Goal: Transaction & Acquisition: Purchase product/service

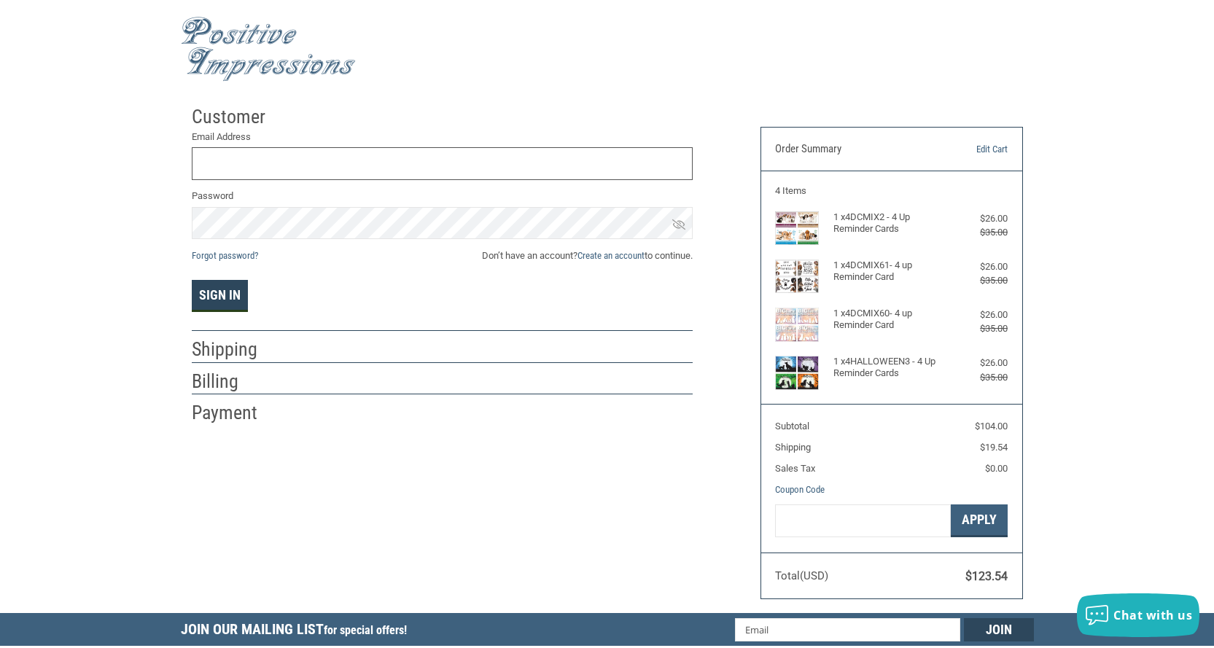
type input "[EMAIL_ADDRESS][DOMAIN_NAME]"
click at [223, 297] on button "Sign In" at bounding box center [220, 296] width 56 height 32
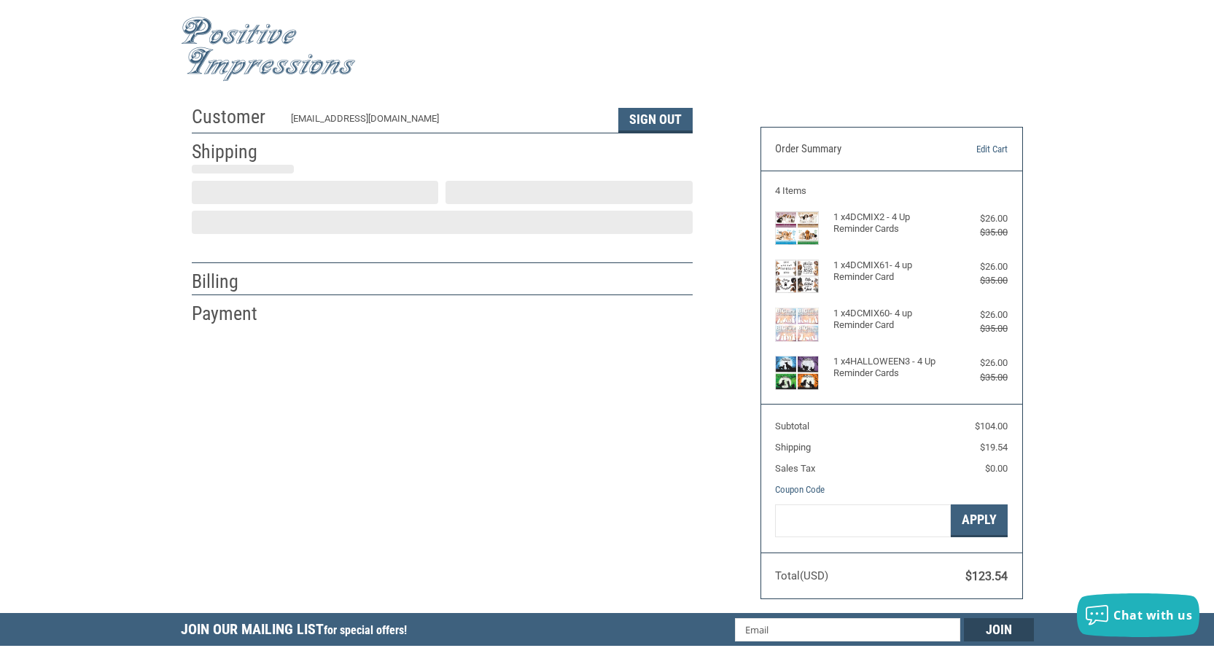
select select "US"
select select "MS"
type input "Indianola"
select select "MS"
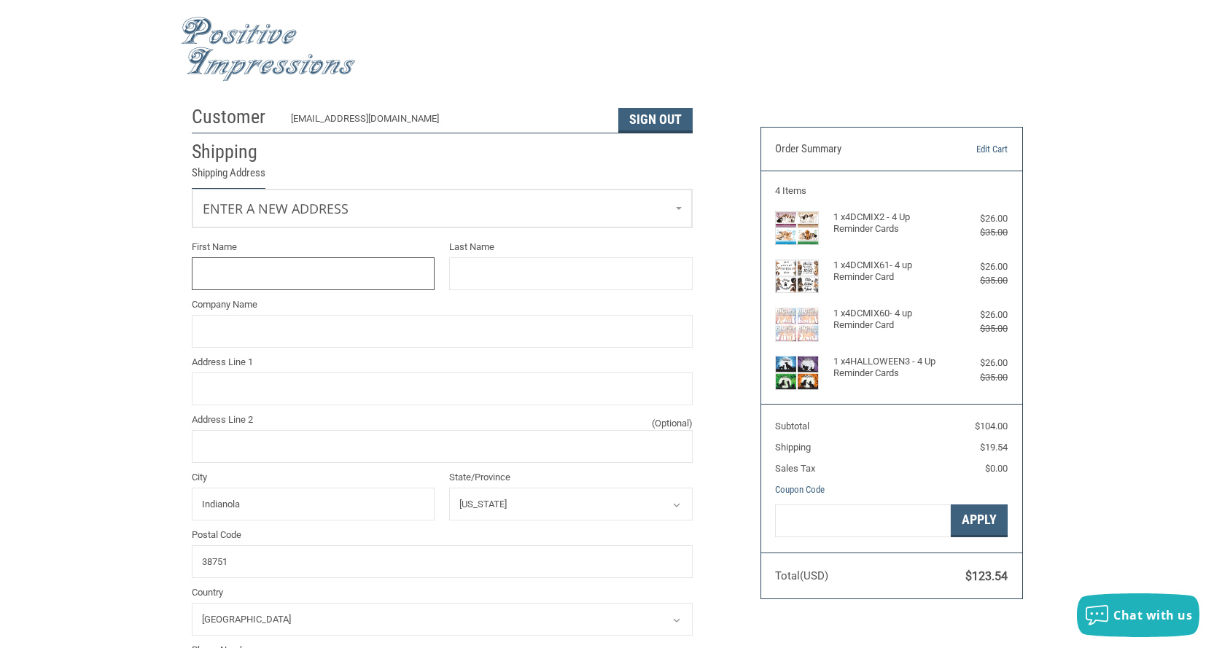
scroll to position [4, 0]
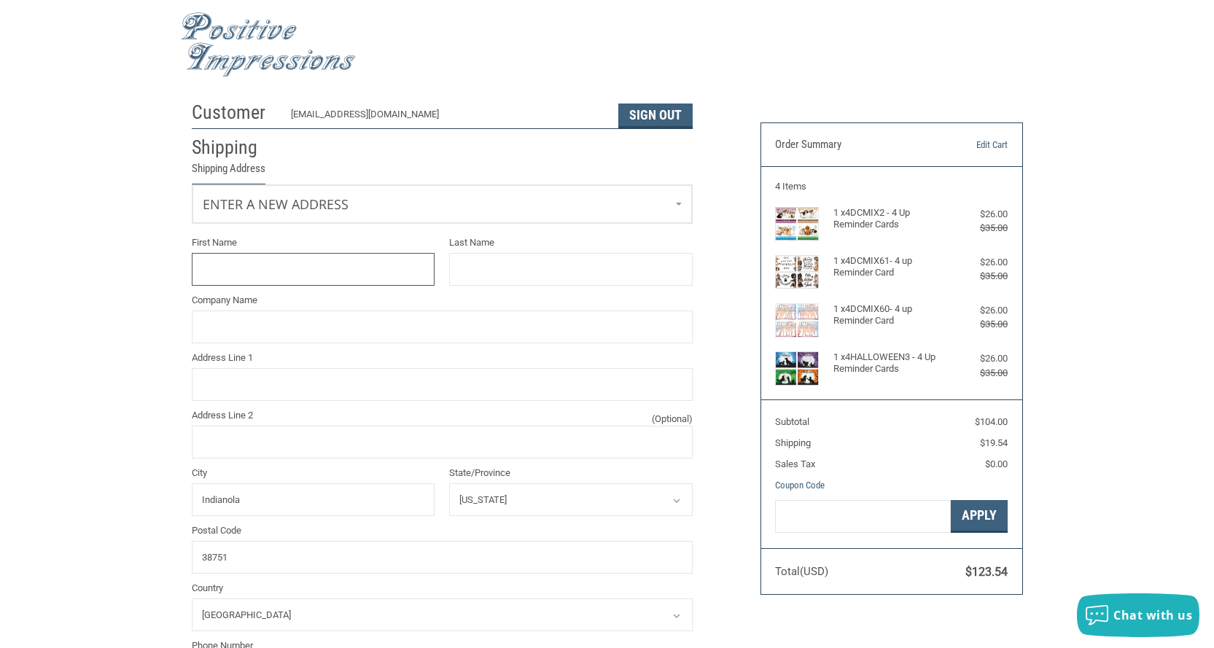
click at [249, 273] on input "First Name" at bounding box center [314, 269] width 244 height 33
type input "[PERSON_NAME]"
type input "Indianola Veterinary Clinic"
type input "[STREET_ADDRESS]"
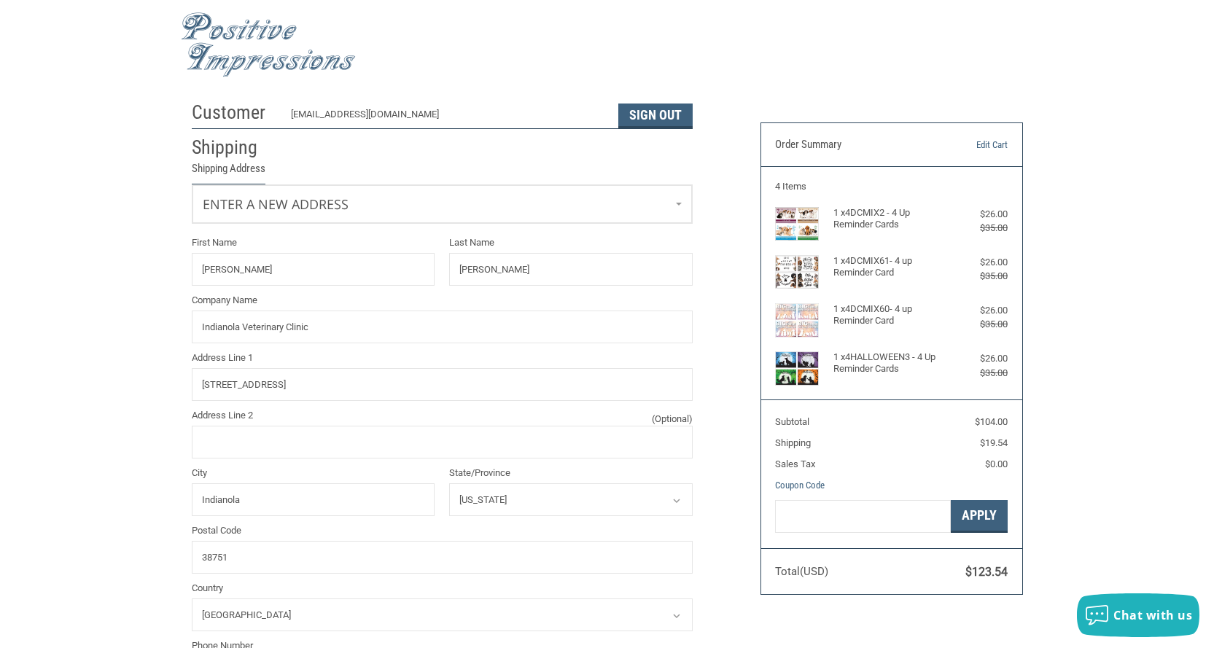
type input "6628871224"
click at [543, 263] on input "[PERSON_NAME]" at bounding box center [571, 269] width 244 height 33
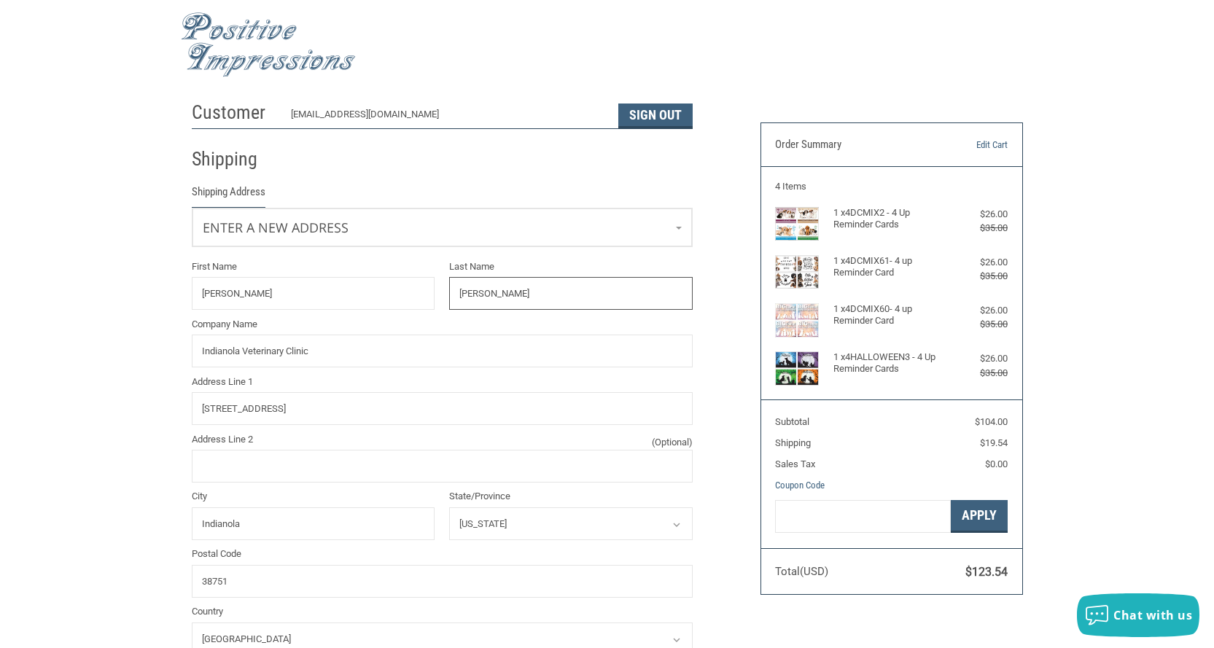
type input "[PERSON_NAME], DVM"
type input "[PERSON_NAME]"
type input "Indianola Veterinary Clinic"
type input "[STREET_ADDRESS]"
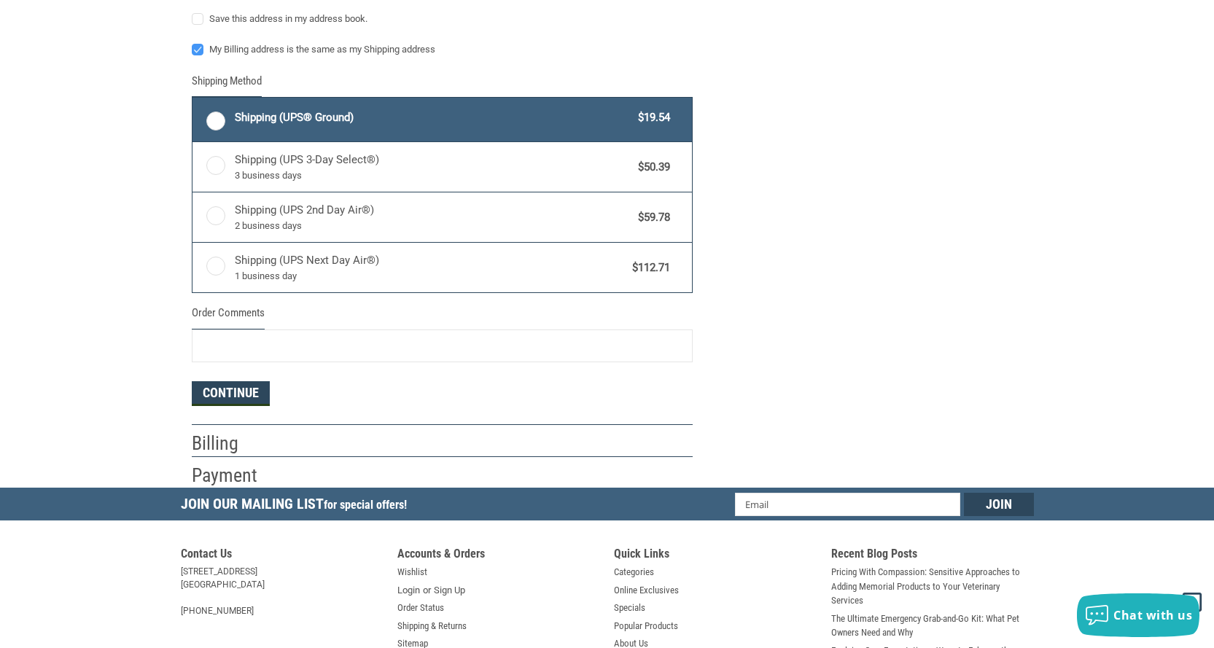
scroll to position [732, 0]
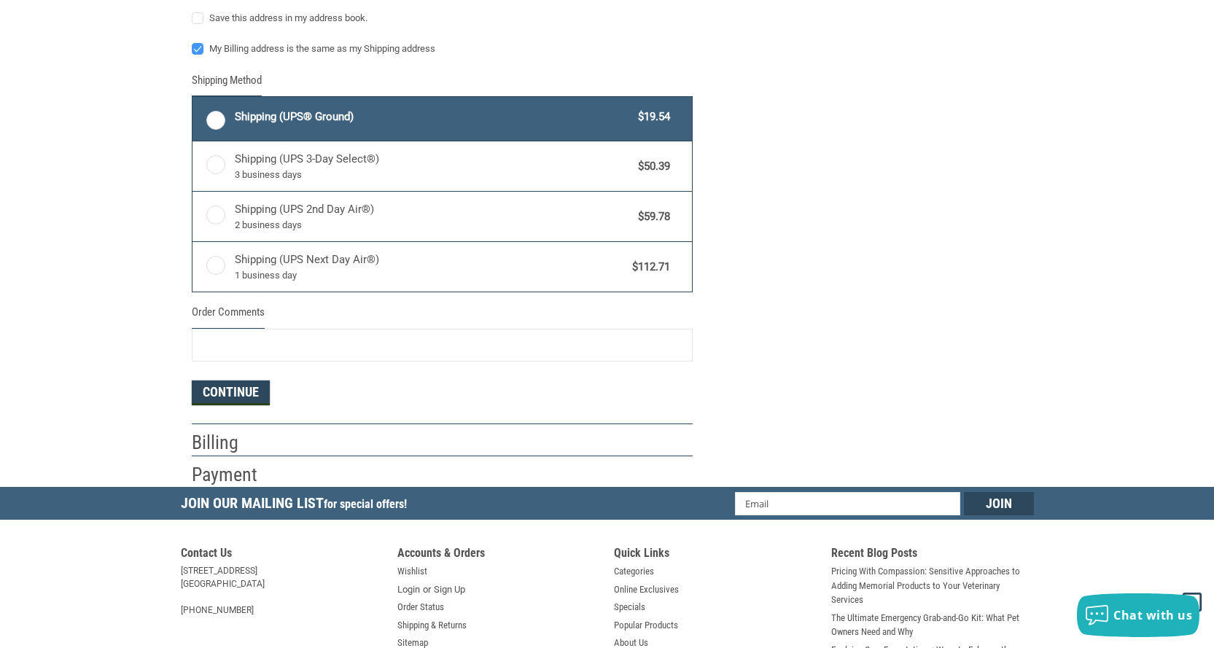
click at [245, 391] on button "Continue" at bounding box center [231, 393] width 78 height 25
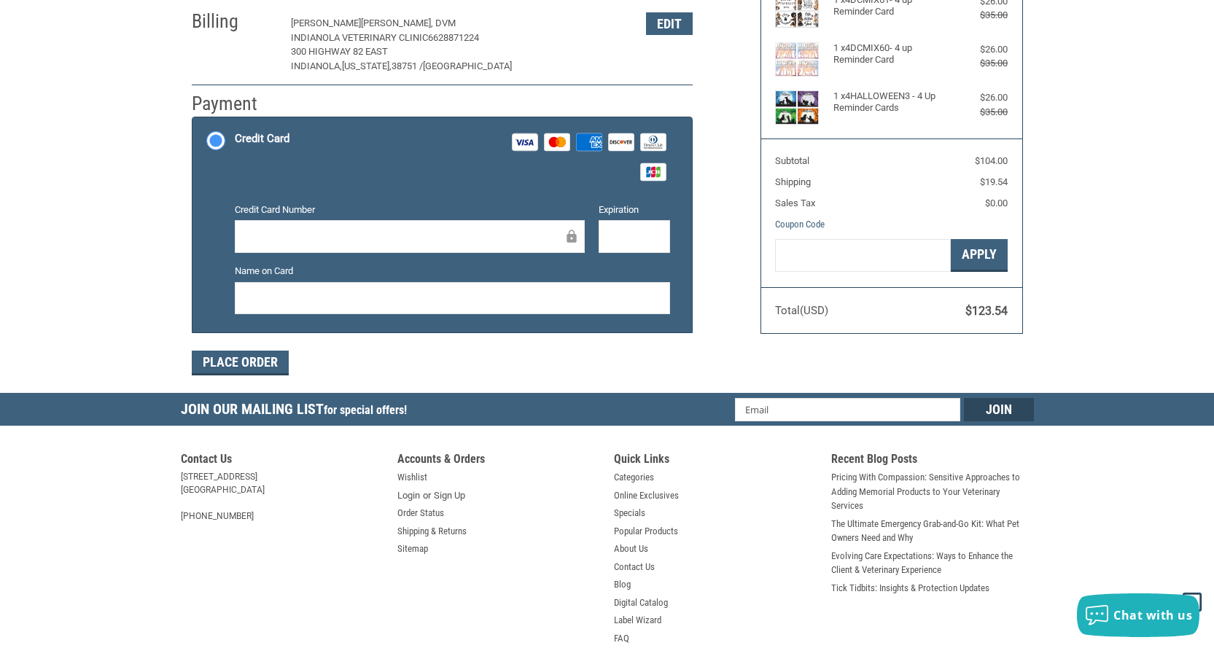
scroll to position [361, 0]
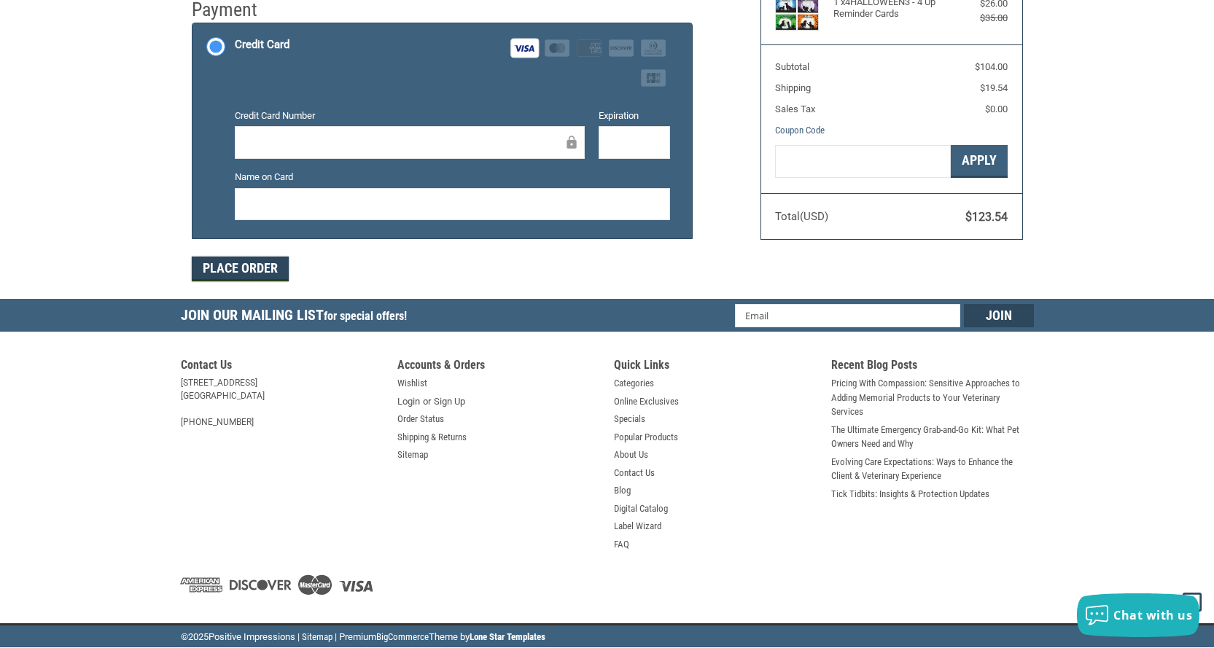
click at [247, 263] on button "Place Order" at bounding box center [240, 269] width 97 height 25
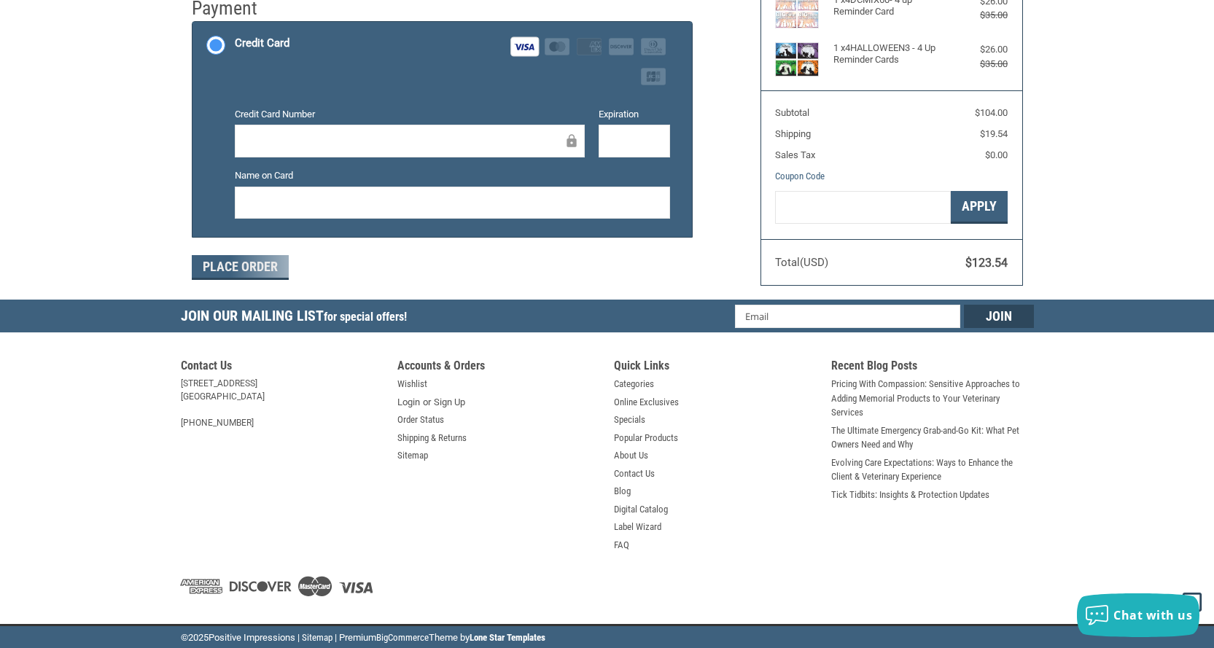
scroll to position [191, 0]
